Goal: Information Seeking & Learning: Learn about a topic

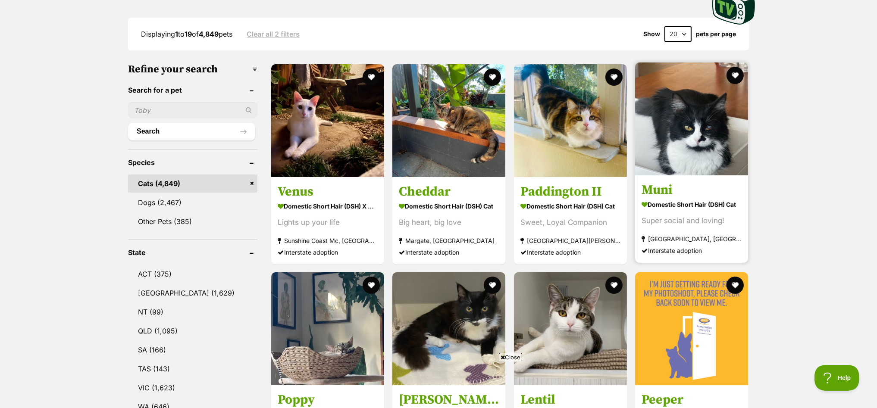
click at [692, 124] on img at bounding box center [691, 118] width 113 height 113
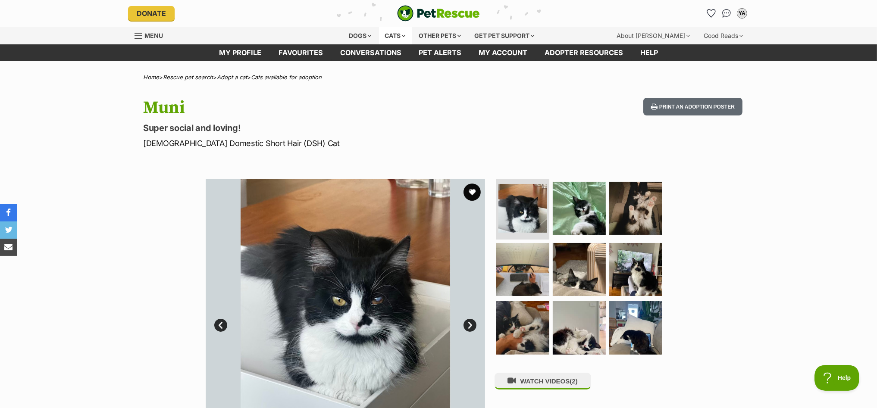
click at [391, 34] on div "Cats" at bounding box center [395, 35] width 33 height 17
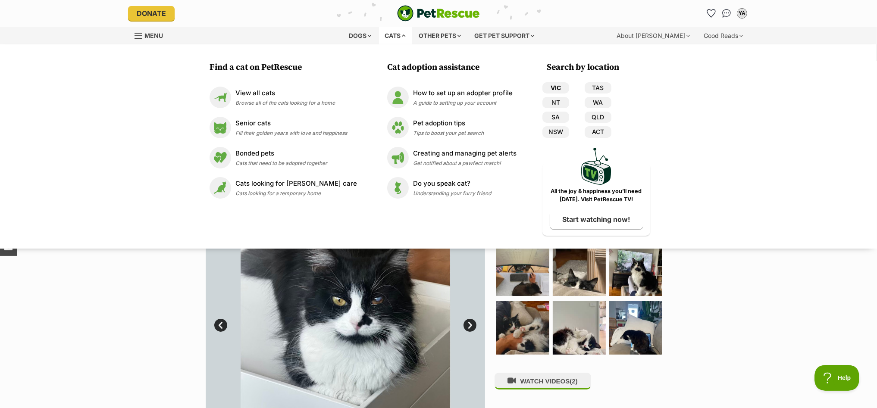
click at [556, 87] on link "VIC" at bounding box center [555, 87] width 27 height 11
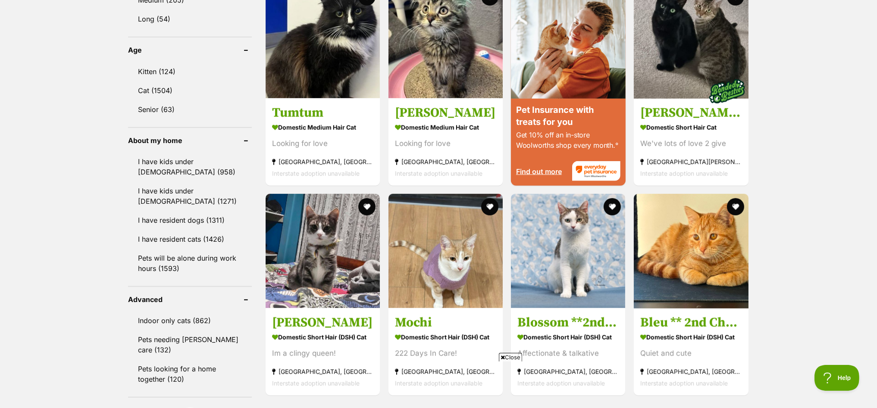
scroll to position [808, 0]
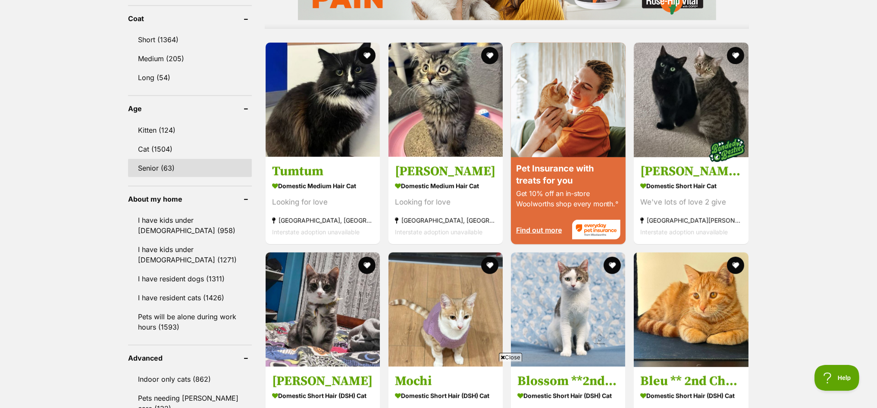
click at [162, 159] on link "Senior (63)" at bounding box center [190, 168] width 124 height 18
click at [150, 164] on link "Senior (63)" at bounding box center [190, 168] width 124 height 18
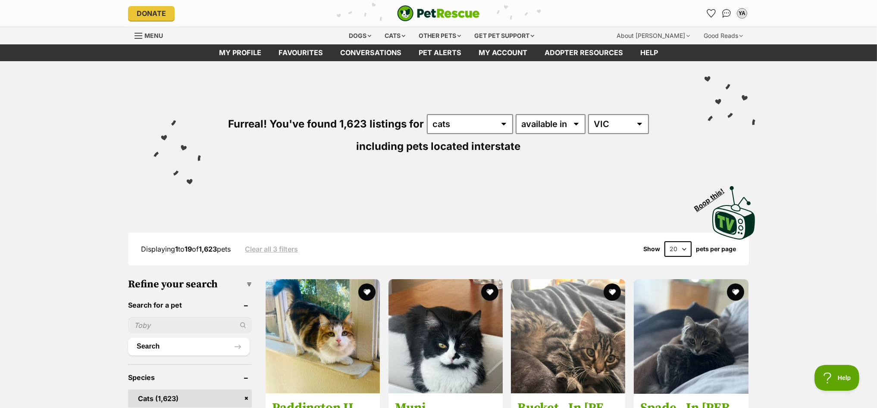
scroll to position [0, 0]
click at [387, 35] on div "Cats" at bounding box center [395, 35] width 33 height 17
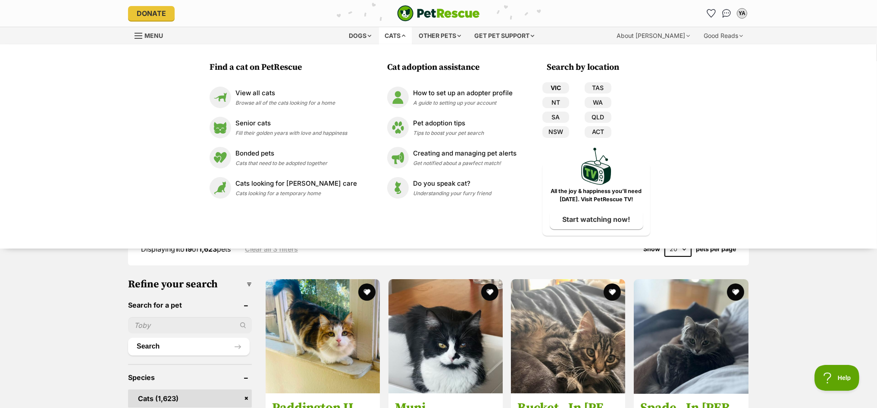
click at [551, 87] on link "VIC" at bounding box center [555, 87] width 27 height 11
click at [555, 88] on link "VIC" at bounding box center [555, 87] width 27 height 11
click at [796, 87] on div "Find a cat on PetRescue View all cats Browse all of the cats looking for a home…" at bounding box center [438, 146] width 877 height 204
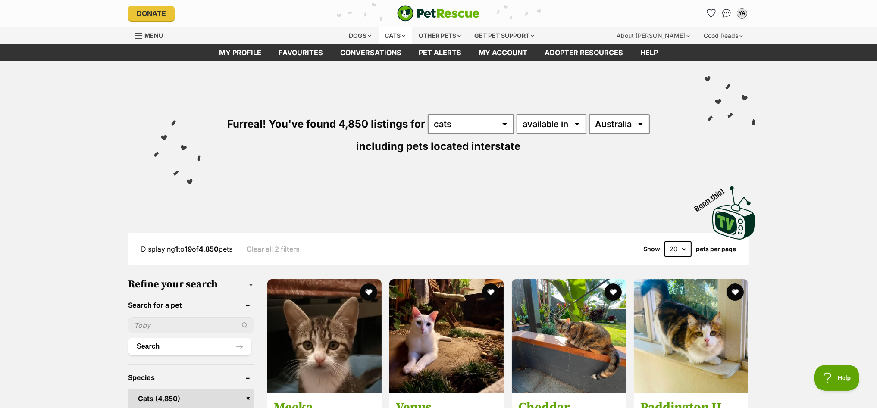
click at [387, 32] on div "Cats" at bounding box center [395, 35] width 33 height 17
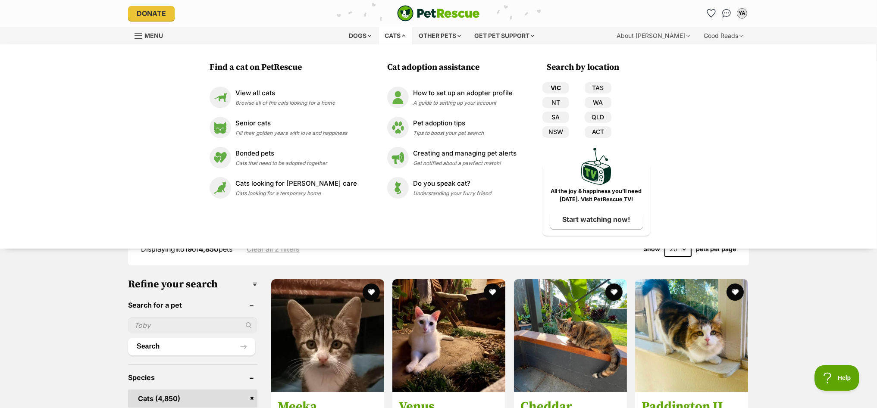
click at [554, 87] on link "VIC" at bounding box center [555, 87] width 27 height 11
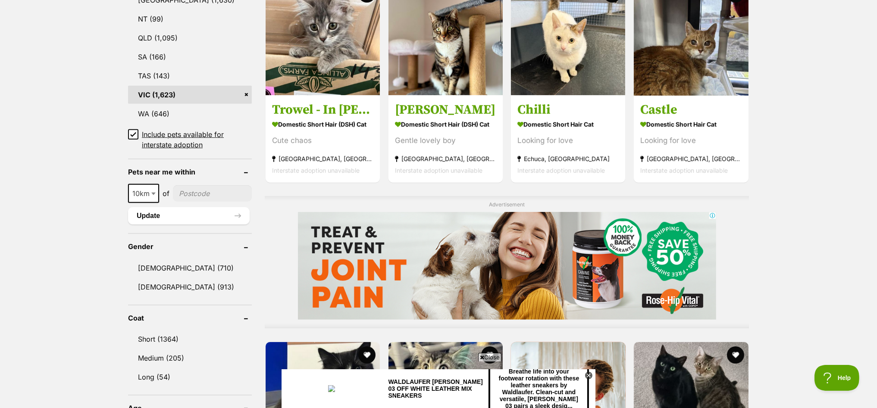
scroll to position [700, 0]
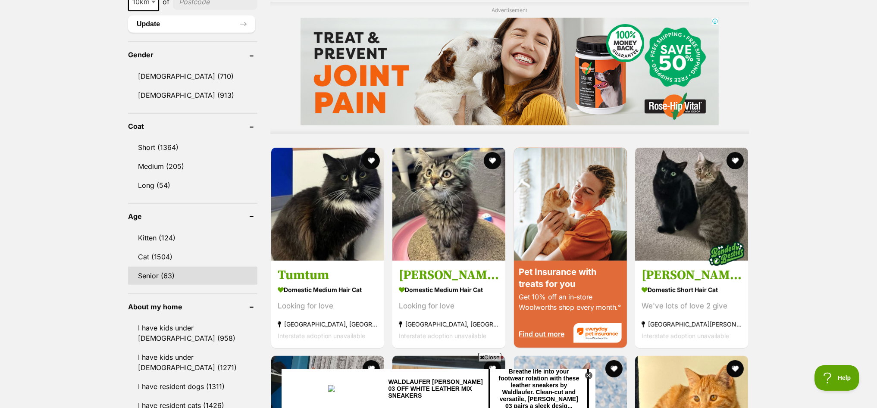
click at [152, 271] on link "Senior (63)" at bounding box center [192, 276] width 129 height 18
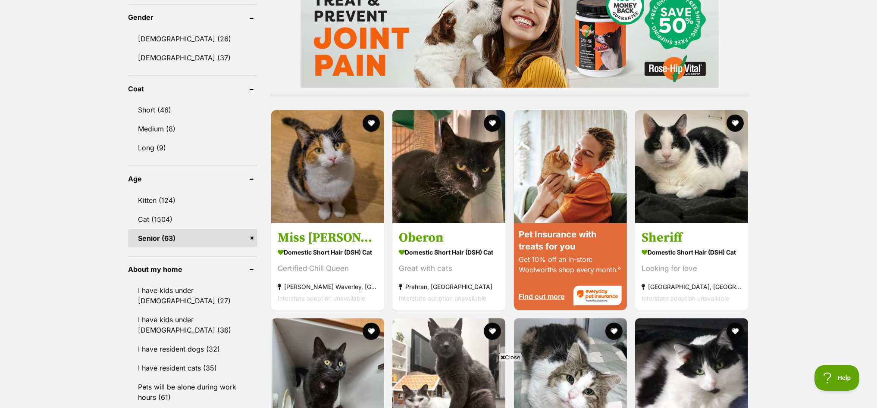
scroll to position [754, 0]
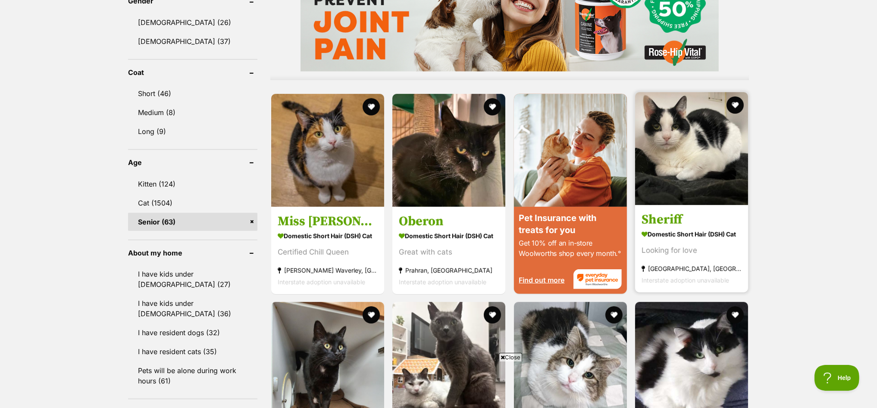
click at [706, 145] on img at bounding box center [691, 148] width 113 height 113
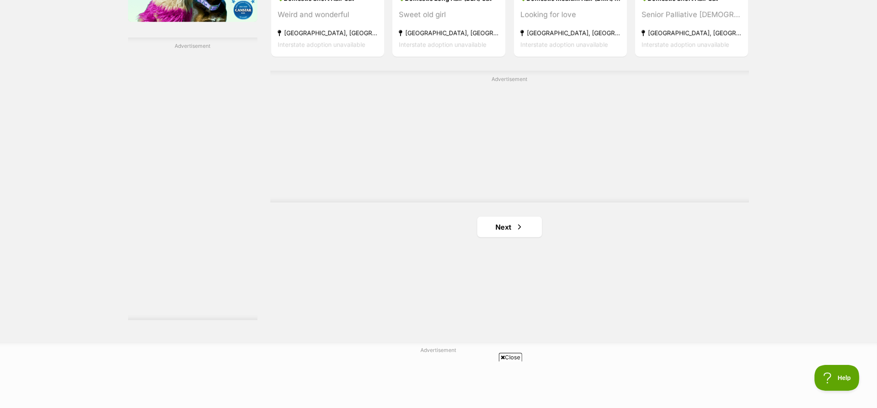
scroll to position [1508, 0]
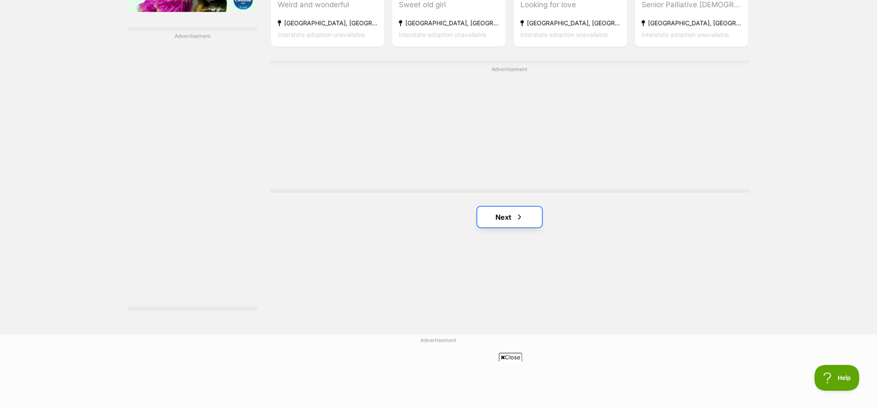
click at [502, 216] on link "Next" at bounding box center [509, 217] width 65 height 21
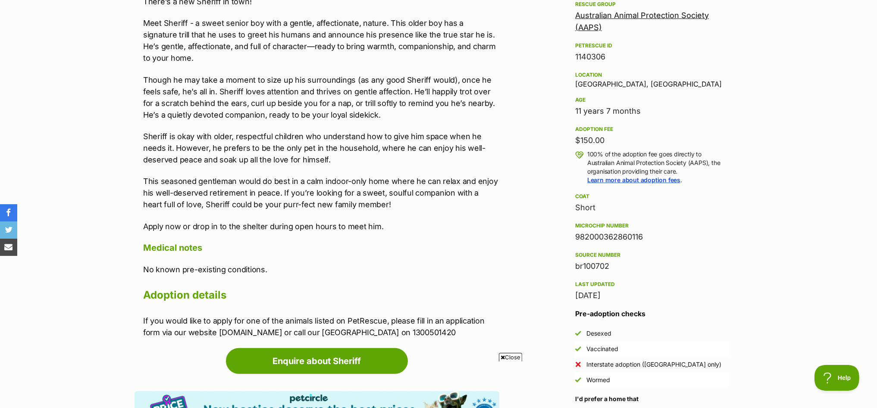
scroll to position [538, 0]
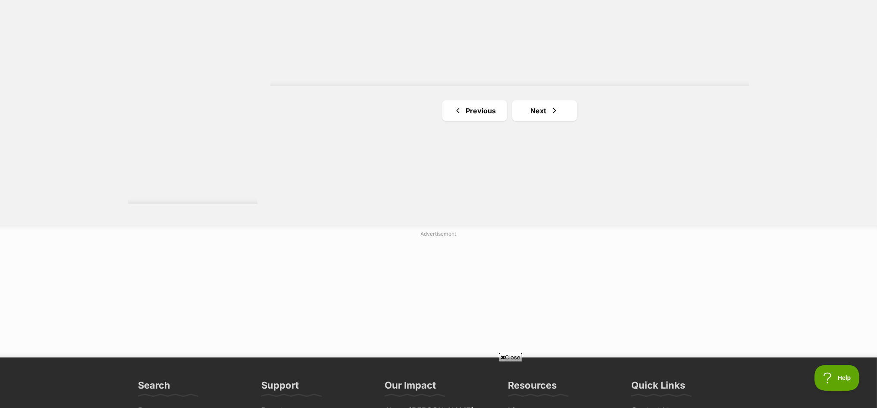
scroll to position [1616, 0]
